Goal: Information Seeking & Learning: Find contact information

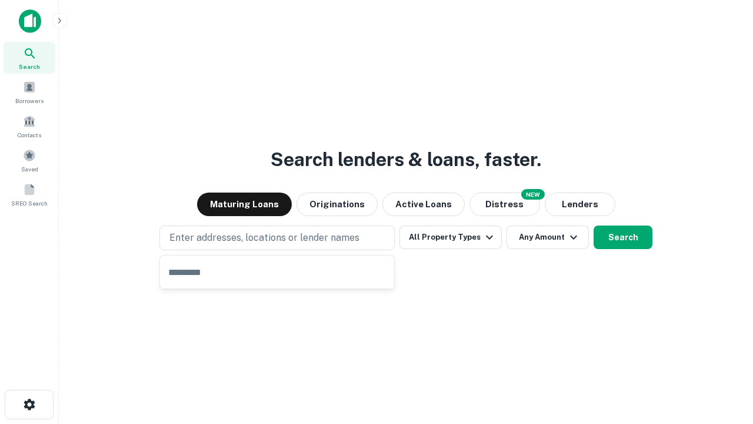
type input "**********"
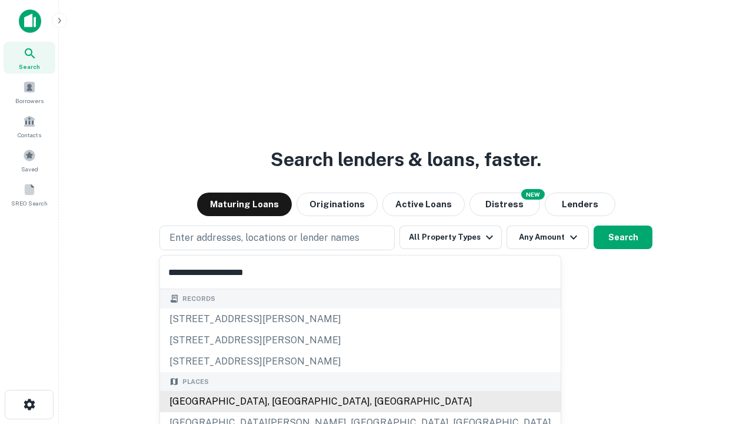
click at [281, 401] on div "[GEOGRAPHIC_DATA], [GEOGRAPHIC_DATA], [GEOGRAPHIC_DATA]" at bounding box center [360, 401] width 401 height 21
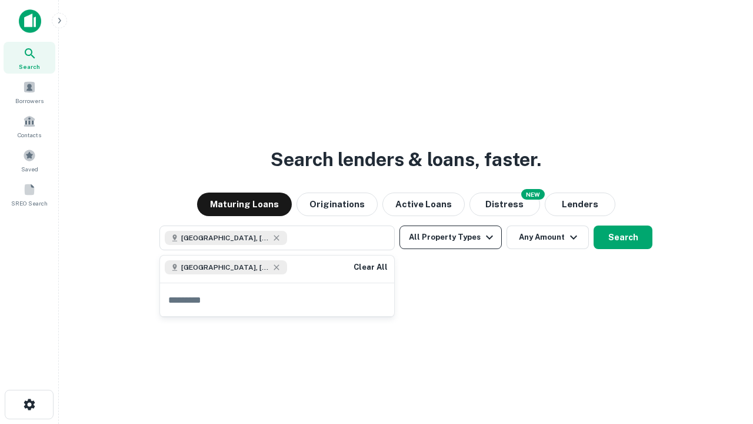
click at [451, 237] on button "All Property Types" at bounding box center [450, 237] width 102 height 24
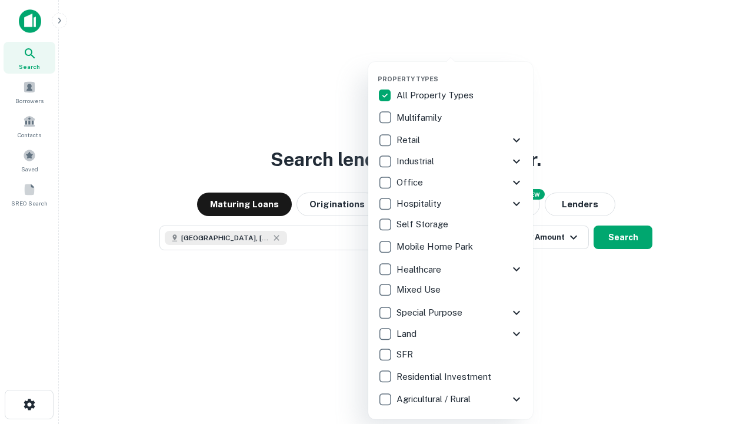
click at [460, 71] on button "button" at bounding box center [460, 71] width 165 height 1
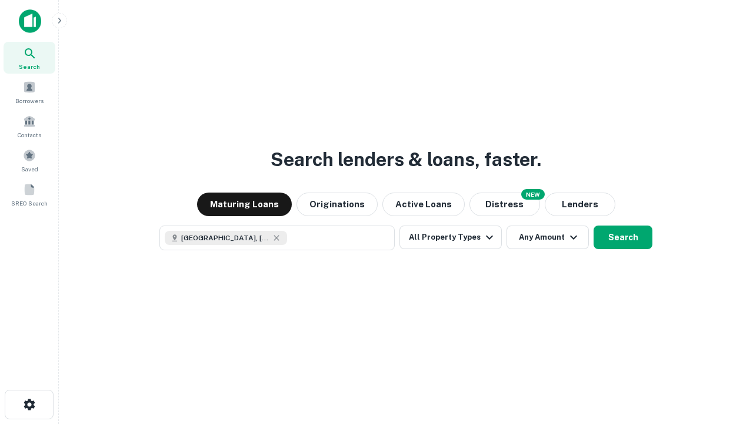
scroll to position [19, 0]
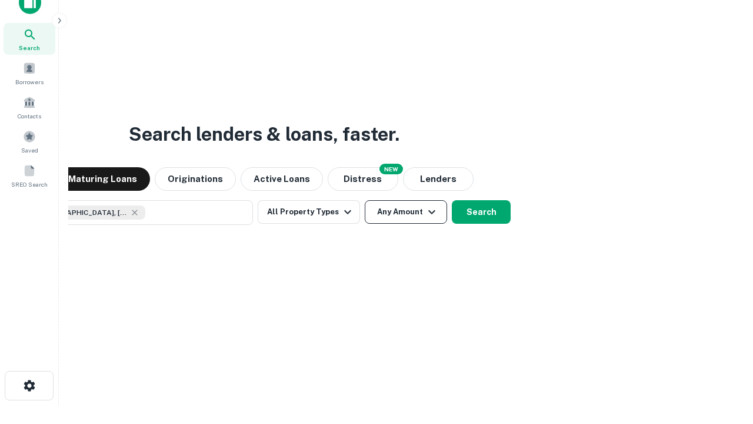
click at [365, 200] on button "Any Amount" at bounding box center [406, 212] width 82 height 24
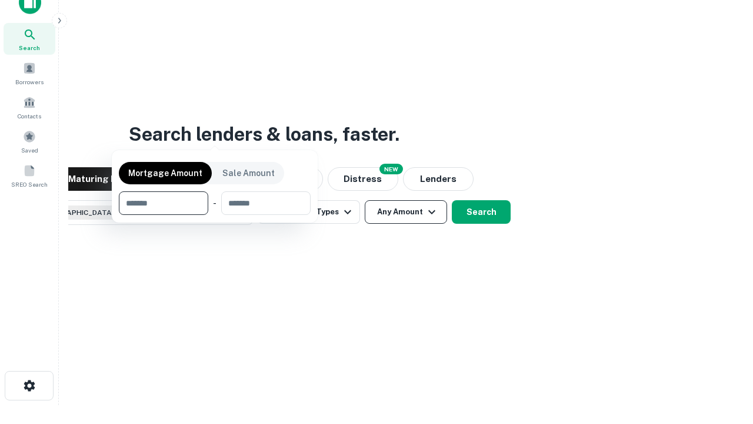
scroll to position [85, 333]
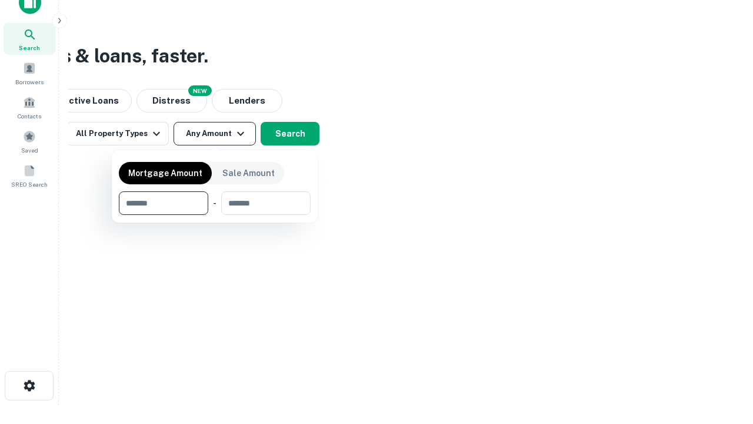
type input "*******"
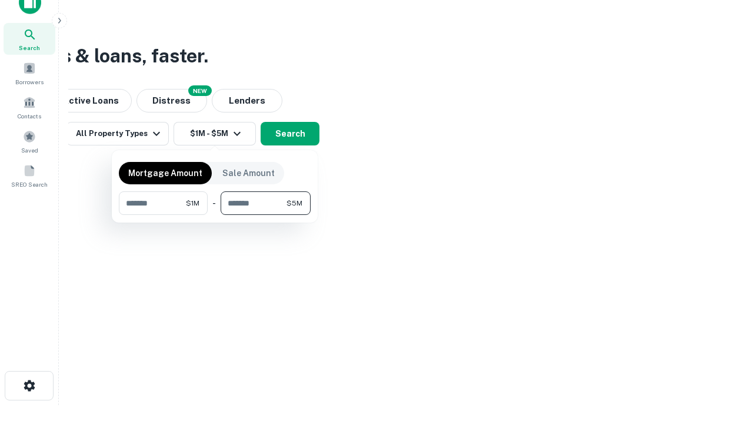
type input "*******"
click at [215, 215] on button "button" at bounding box center [215, 215] width 192 height 1
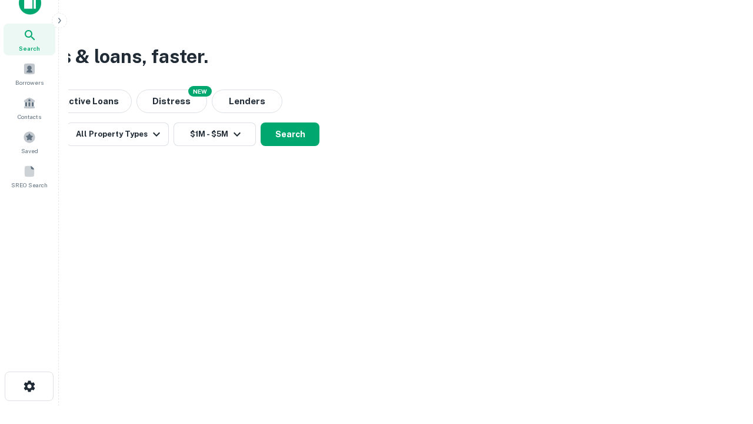
scroll to position [6, 217]
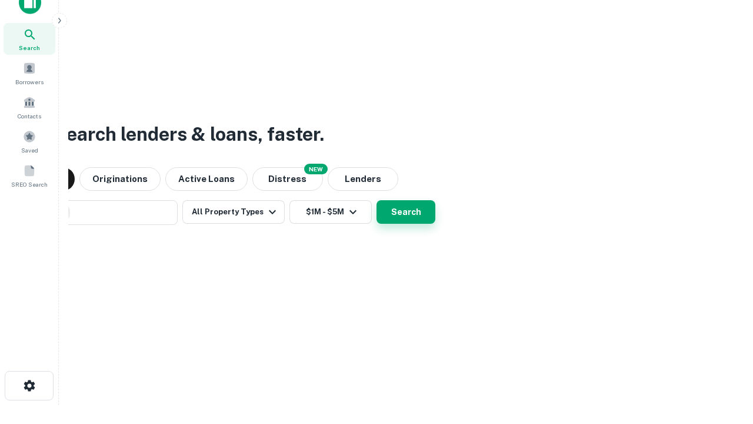
click at [406, 212] on button "Search" at bounding box center [406, 212] width 59 height 24
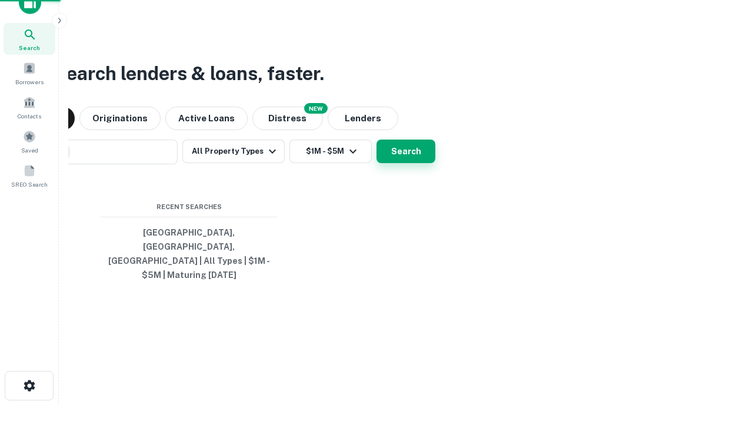
scroll to position [0, 217]
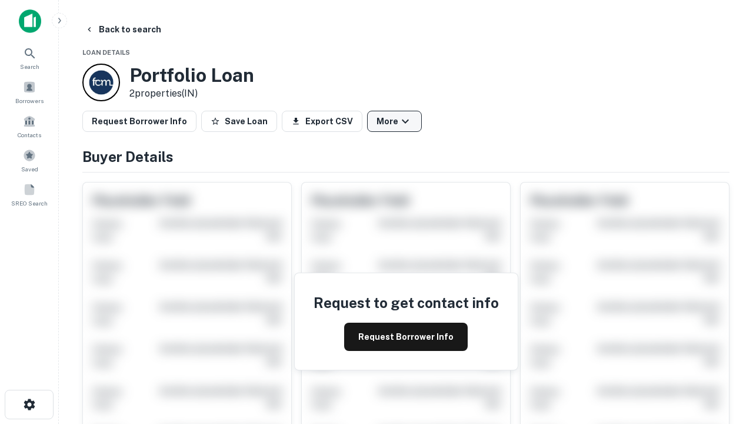
click at [394, 121] on button "More" at bounding box center [394, 121] width 55 height 21
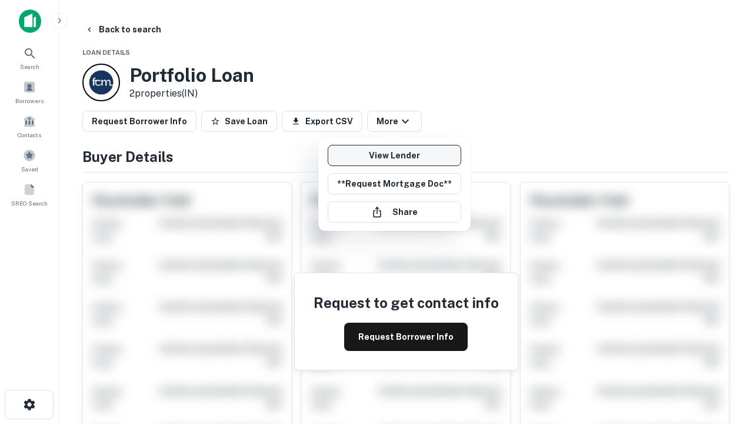
click at [394, 155] on link "View Lender" at bounding box center [395, 155] width 134 height 21
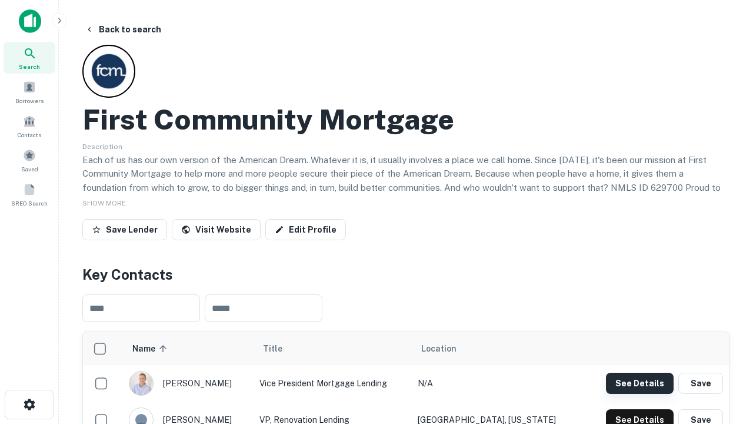
click at [640, 382] on button "See Details" at bounding box center [640, 382] width 68 height 21
click at [29, 404] on icon "button" at bounding box center [29, 404] width 14 height 14
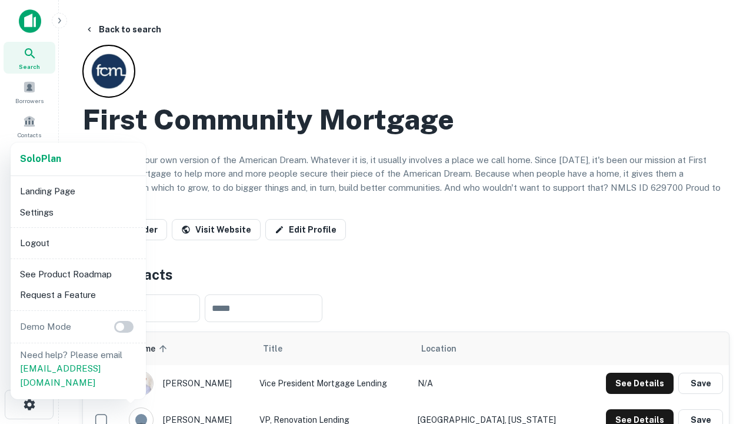
click at [78, 242] on li "Logout" at bounding box center [78, 242] width 126 height 21
